Goal: Transaction & Acquisition: Book appointment/travel/reservation

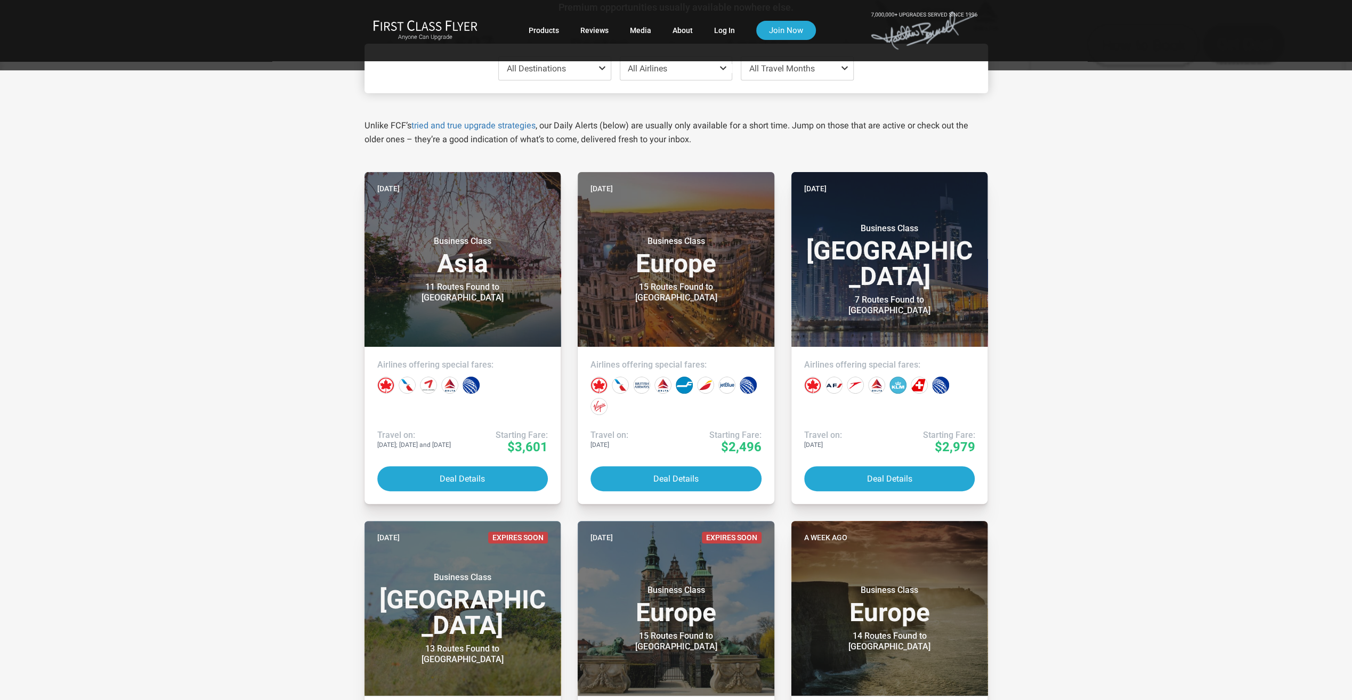
scroll to position [107, 0]
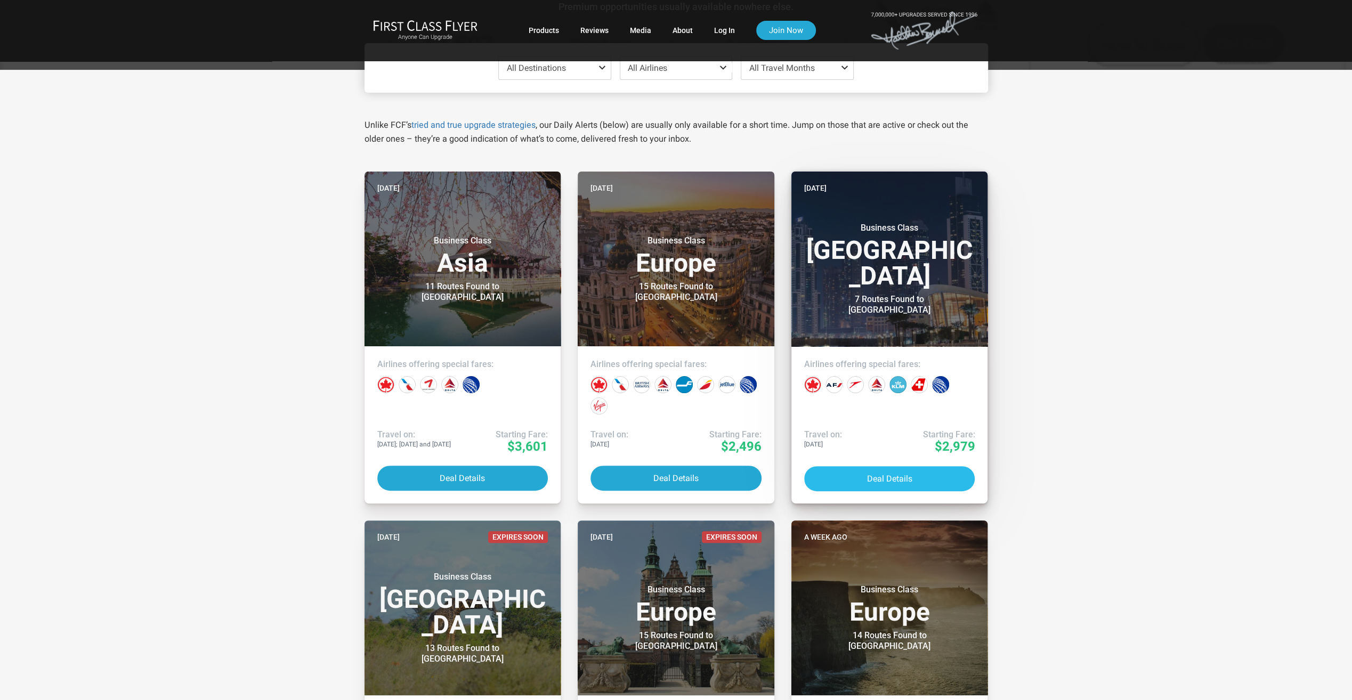
click at [888, 476] on button "Deal Details" at bounding box center [889, 478] width 171 height 25
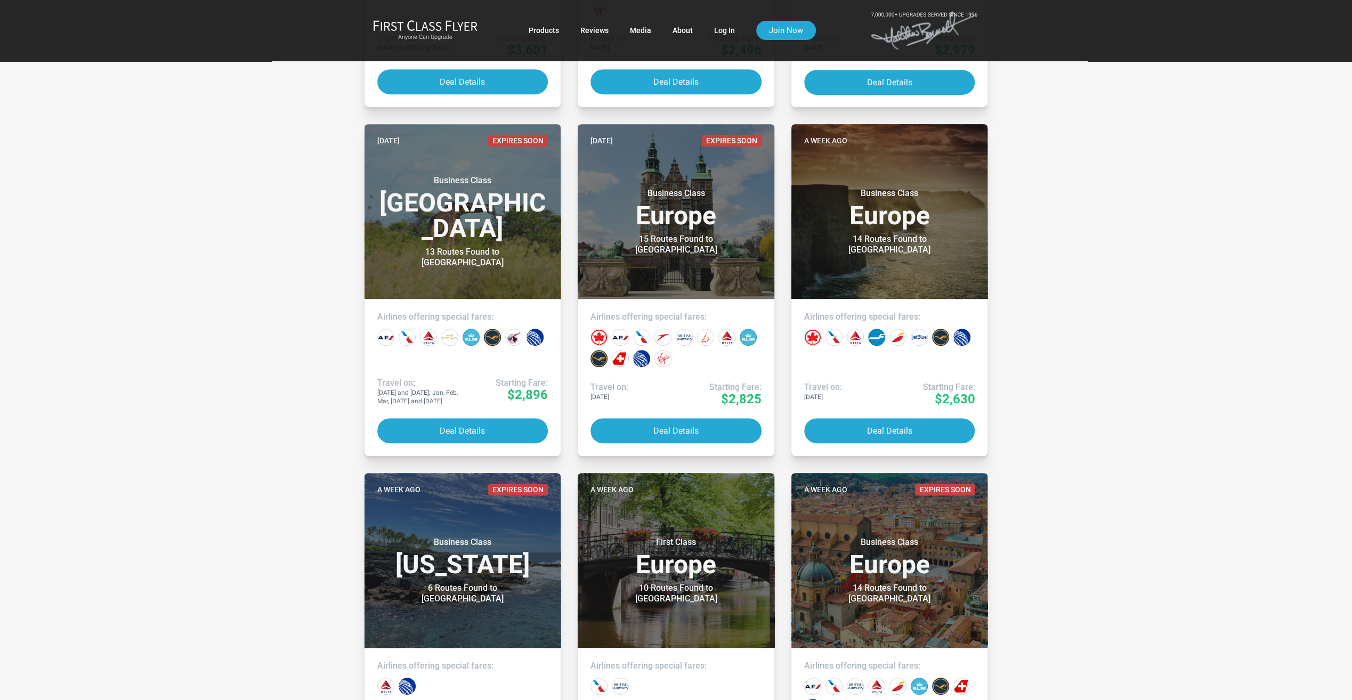
scroll to position [533, 0]
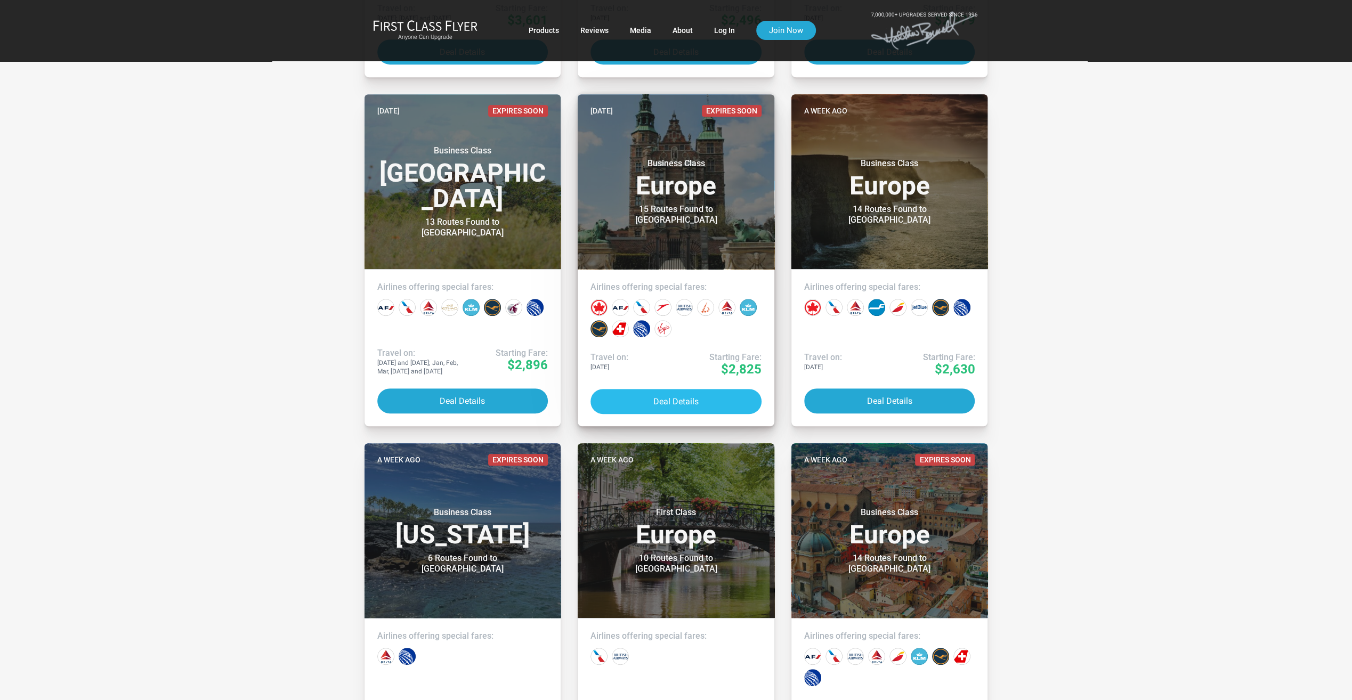
click at [659, 402] on button "Deal Details" at bounding box center [676, 401] width 171 height 25
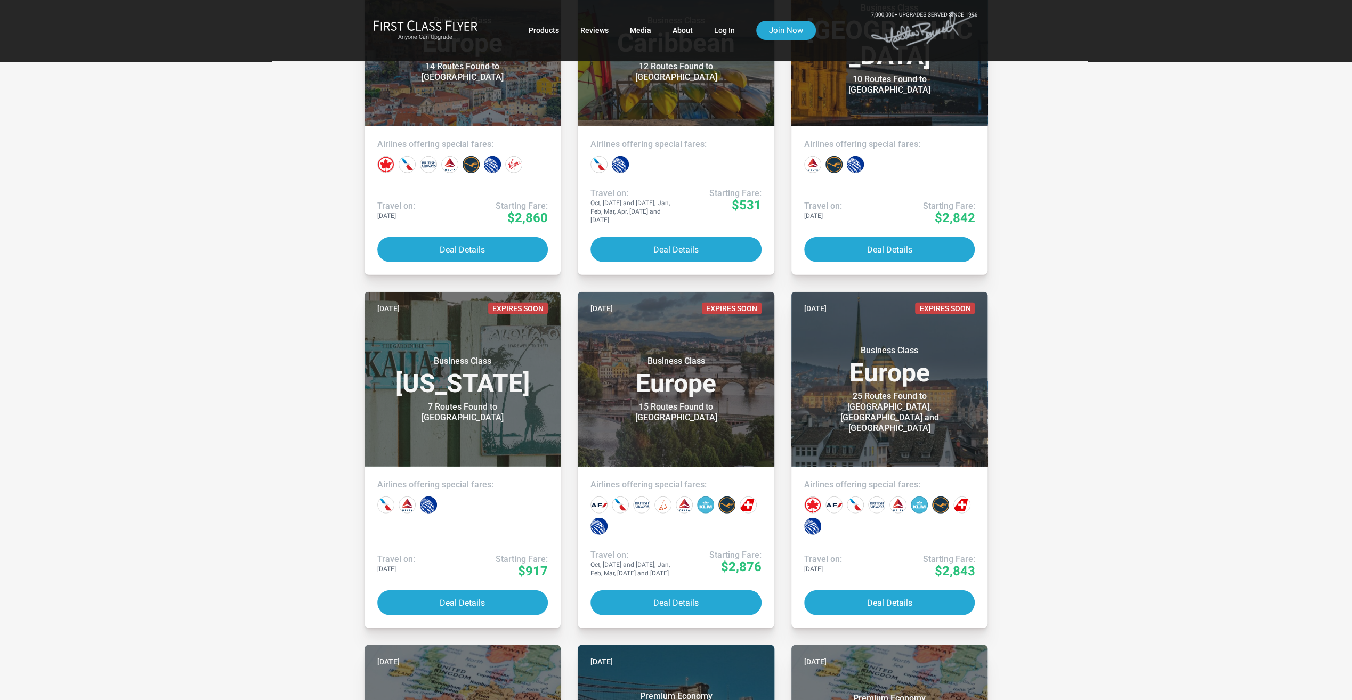
scroll to position [2772, 0]
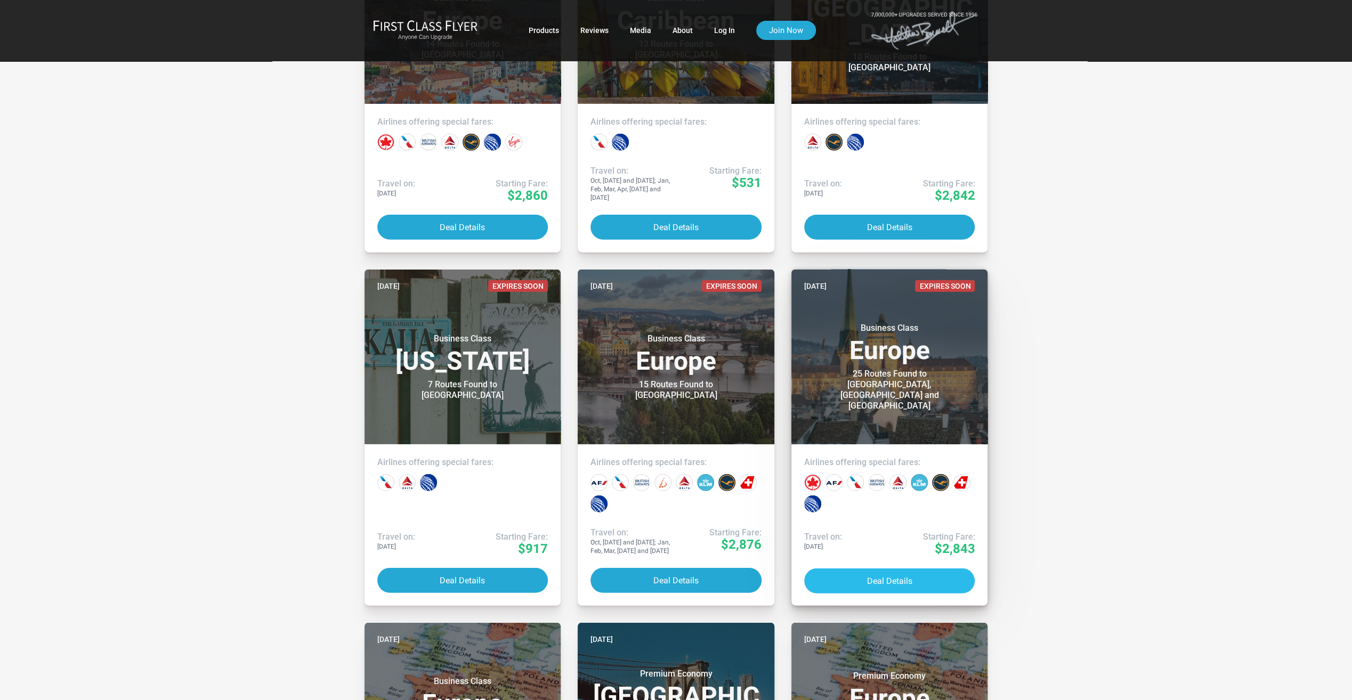
click at [886, 574] on button "Deal Details" at bounding box center [889, 581] width 171 height 25
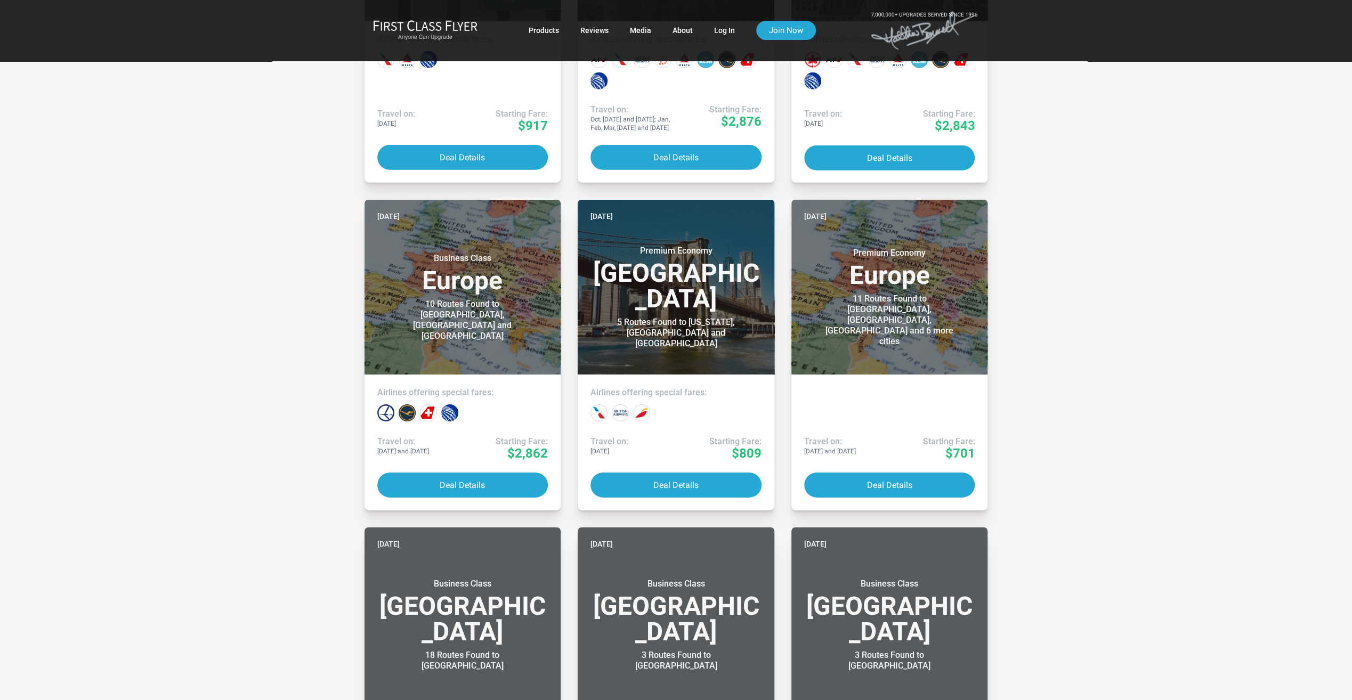
scroll to position [3198, 0]
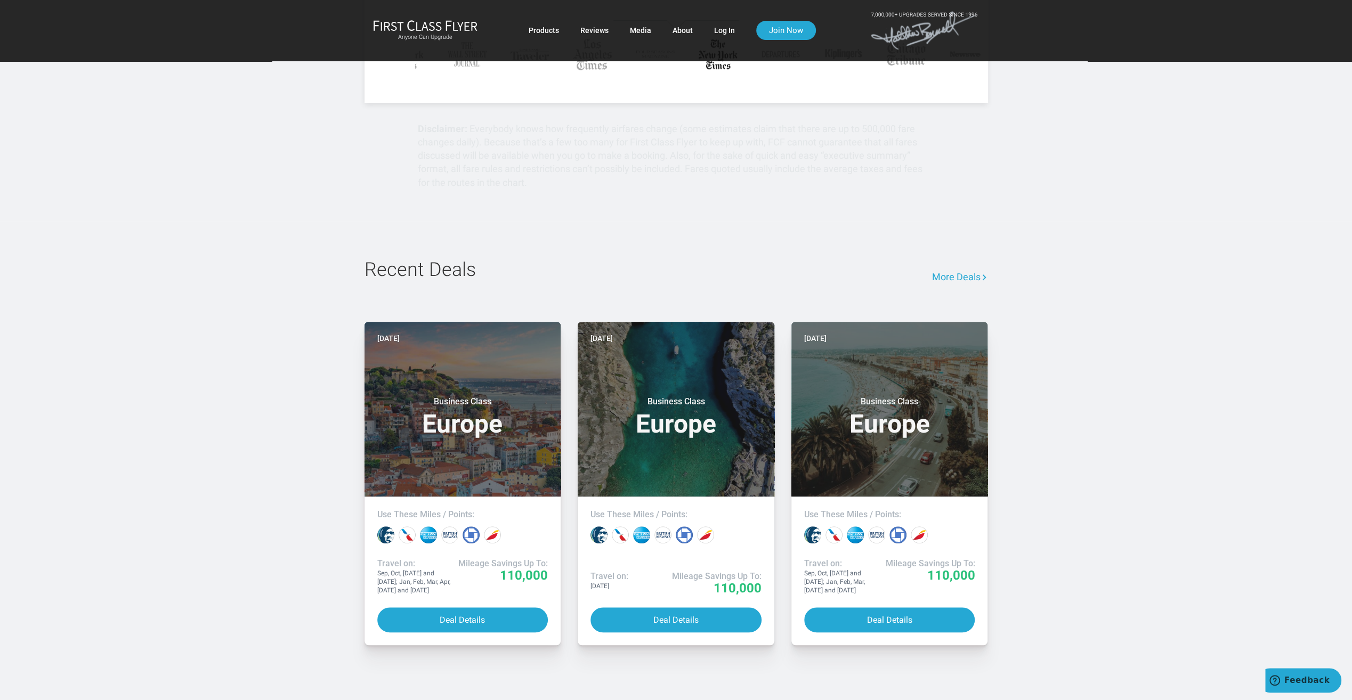
scroll to position [693, 0]
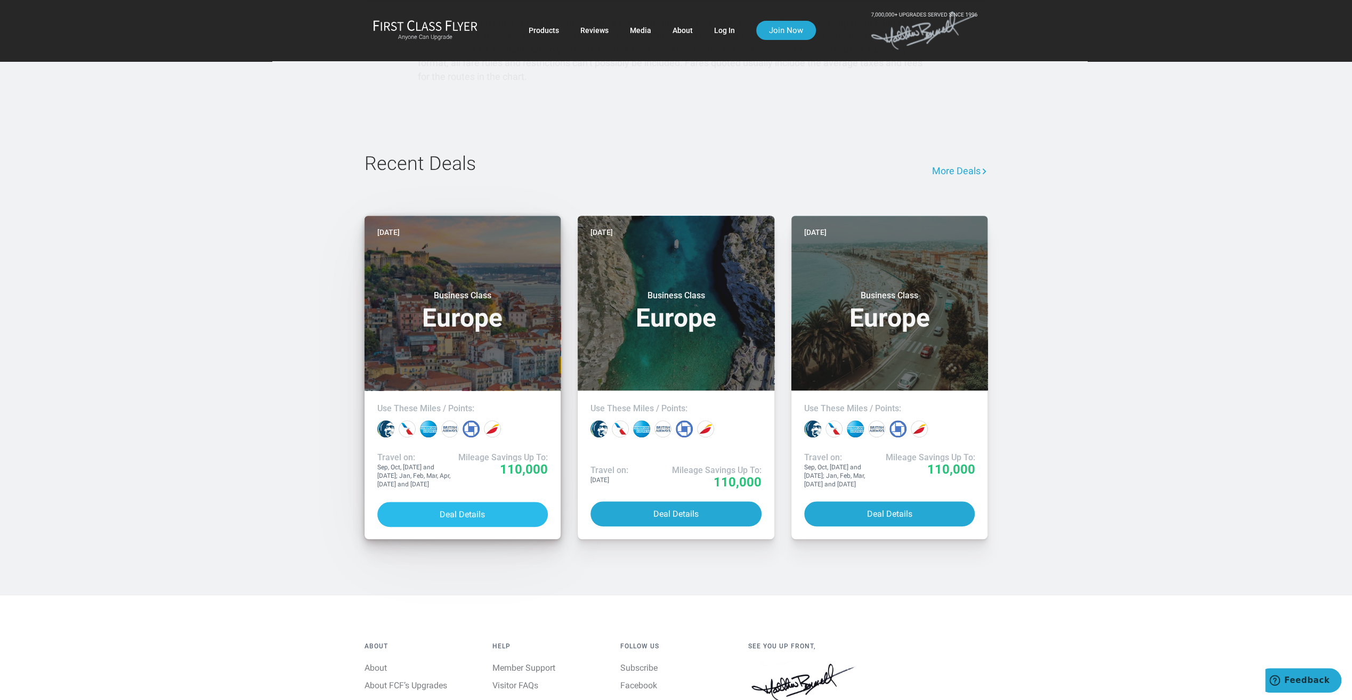
click at [439, 515] on button "Deal Details" at bounding box center [462, 514] width 171 height 25
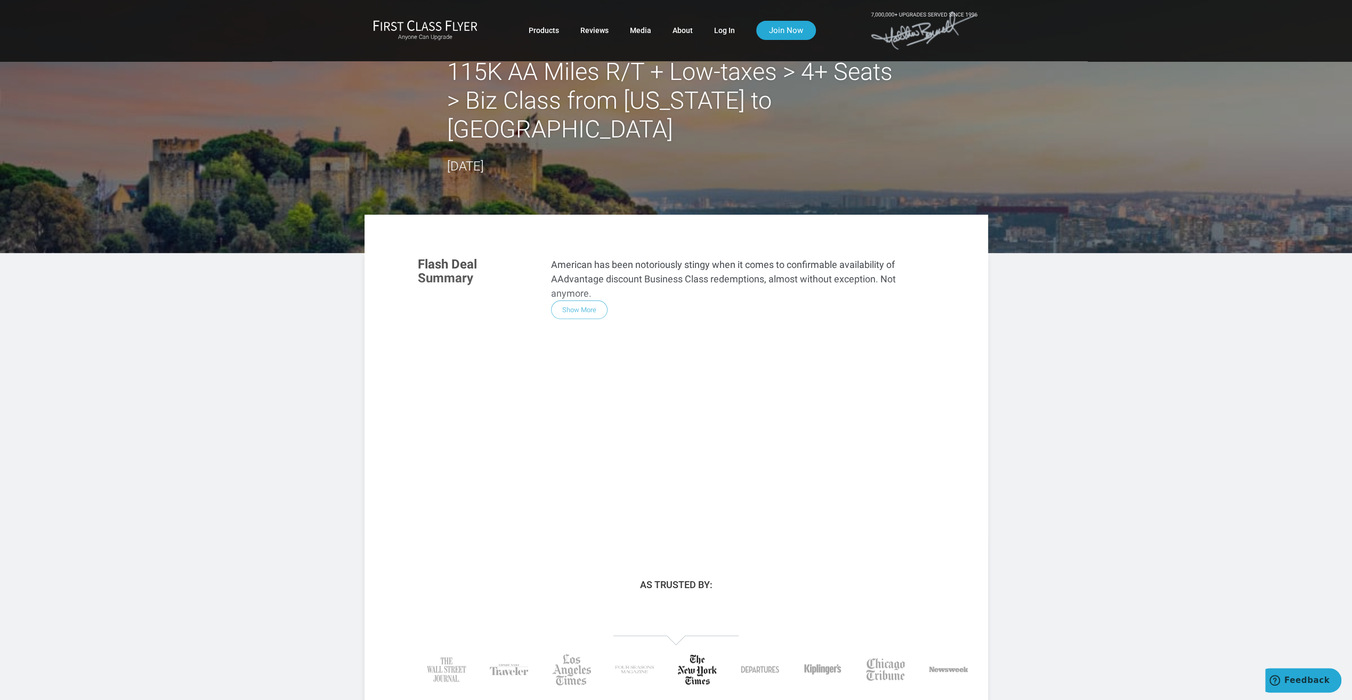
drag, startPoint x: 574, startPoint y: 371, endPoint x: 567, endPoint y: 368, distance: 7.6
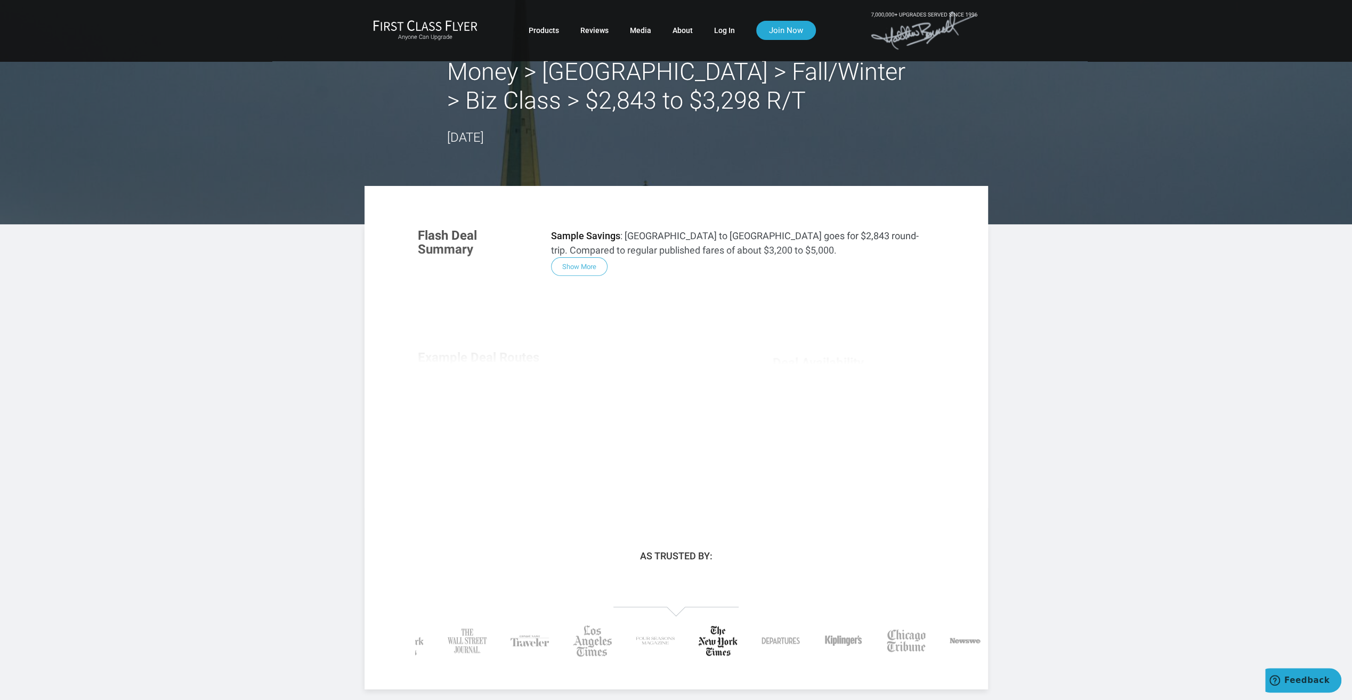
drag, startPoint x: 689, startPoint y: 366, endPoint x: 712, endPoint y: 366, distance: 22.4
